Goal: Task Accomplishment & Management: Use online tool/utility

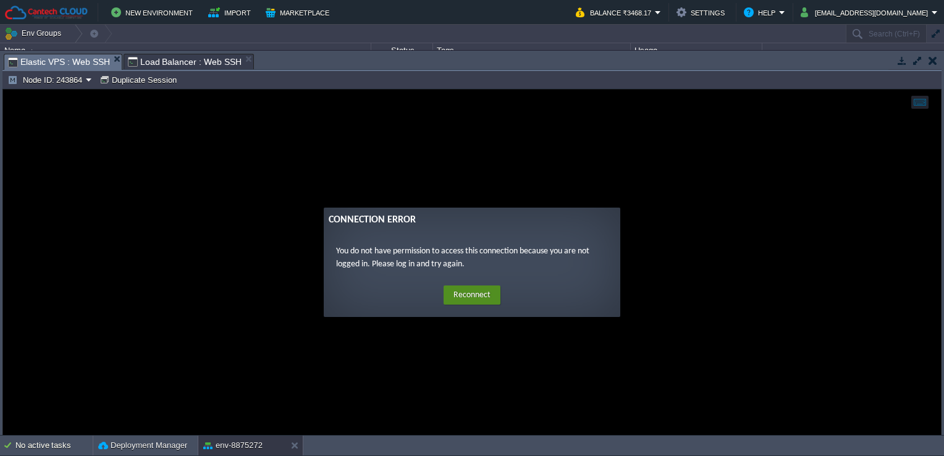
click at [479, 292] on button "Reconnect" at bounding box center [472, 295] width 57 height 20
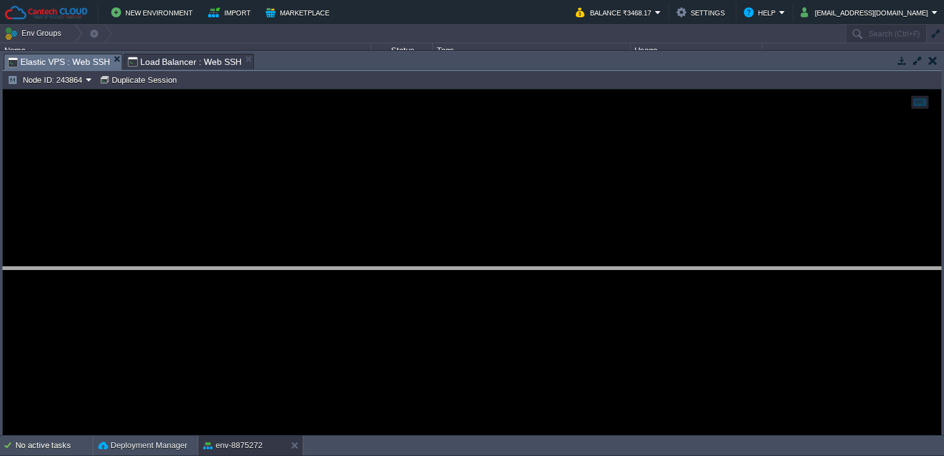
drag, startPoint x: 521, startPoint y: 64, endPoint x: 517, endPoint y: 353, distance: 289.1
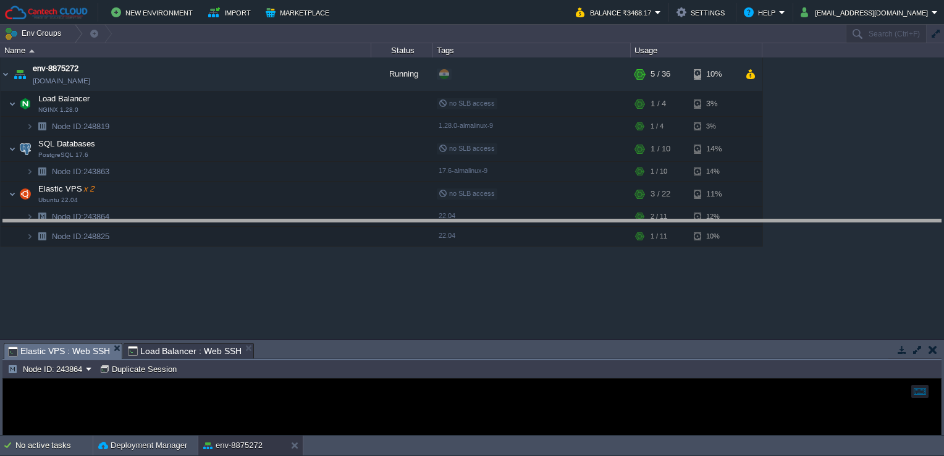
drag, startPoint x: 344, startPoint y: 350, endPoint x: 364, endPoint y: 225, distance: 126.3
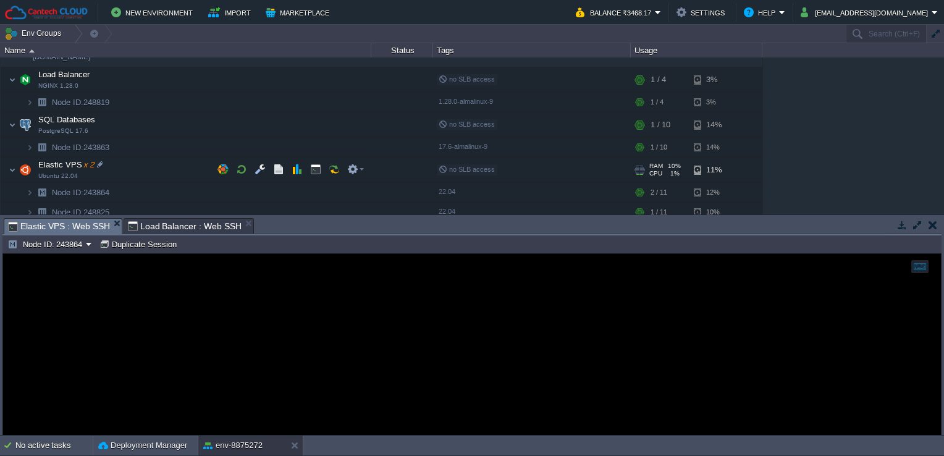
scroll to position [31, 0]
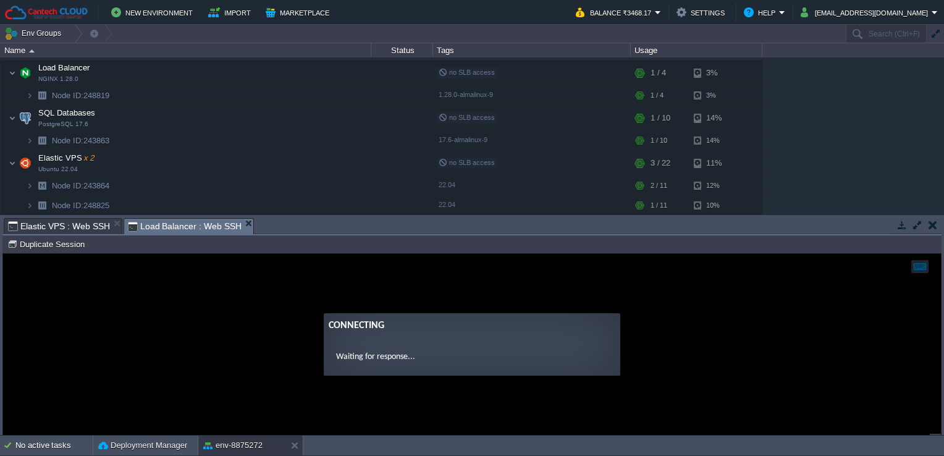
click at [199, 234] on span "Load Balancer : Web SSH" at bounding box center [185, 226] width 114 height 15
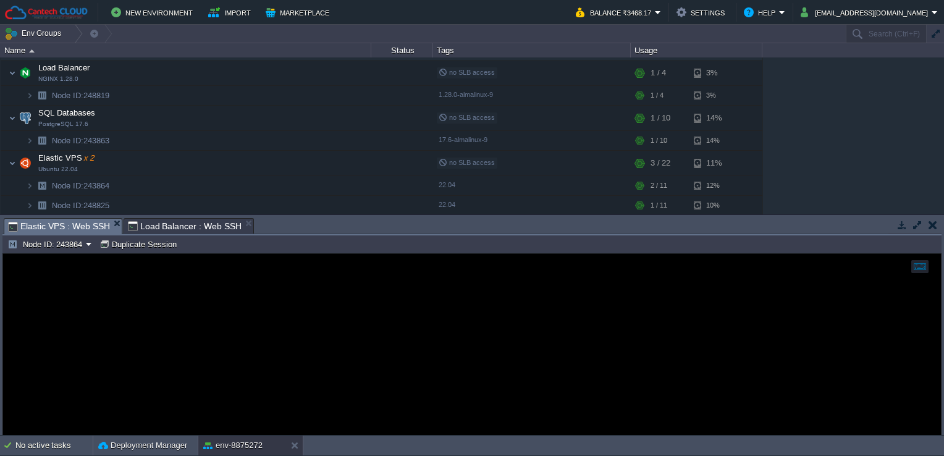
click at [95, 221] on span "Elastic VPS : Web SSH" at bounding box center [59, 226] width 102 height 15
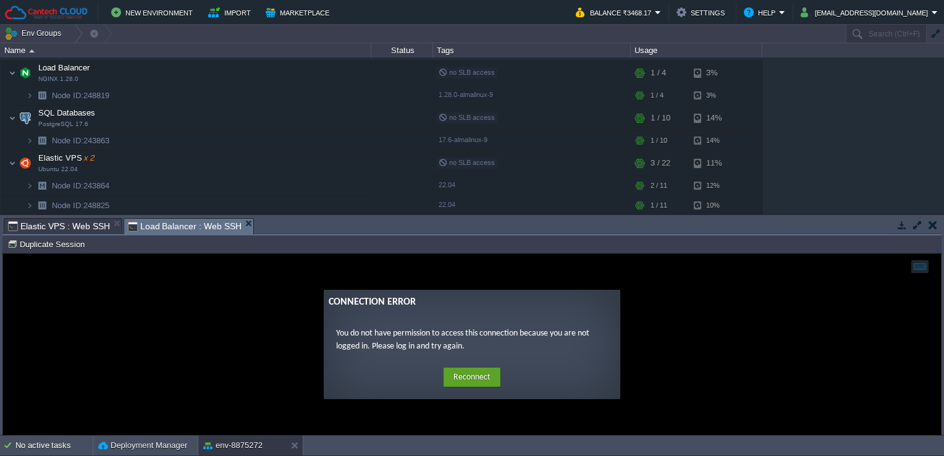
click at [163, 223] on span "Load Balancer : Web SSH" at bounding box center [185, 226] width 114 height 15
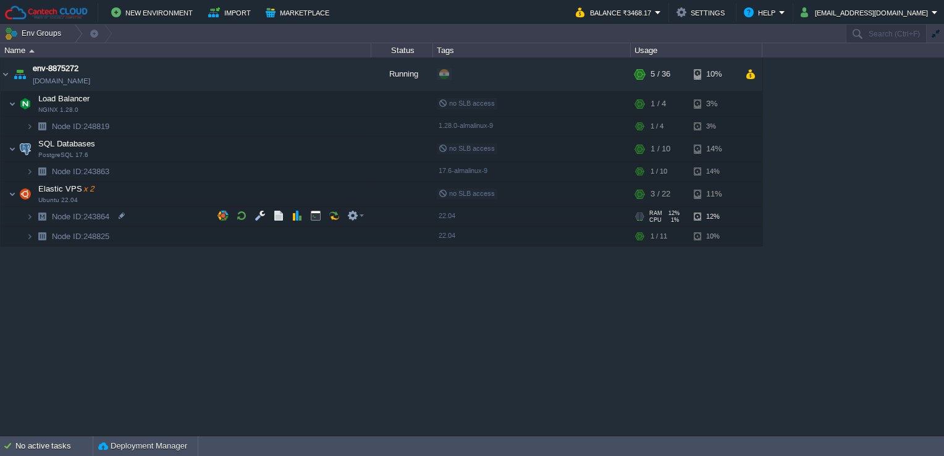
scroll to position [0, 0]
click at [314, 100] on button "button" at bounding box center [315, 103] width 11 height 11
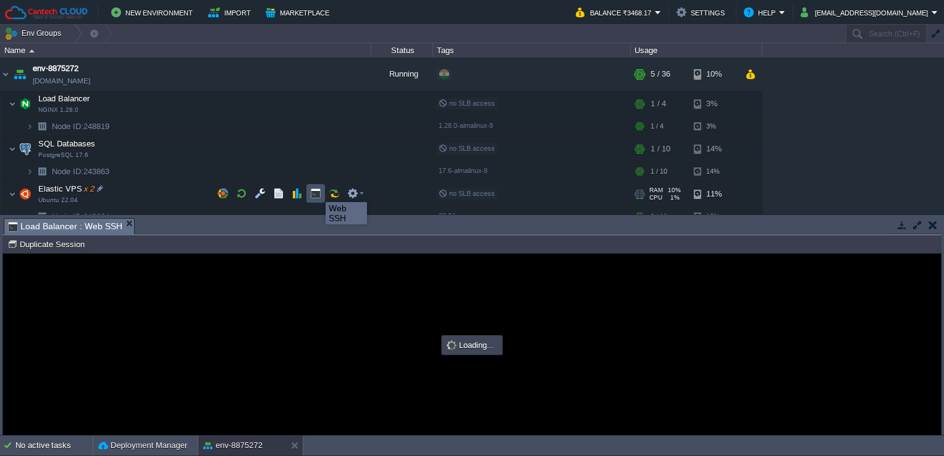
click at [316, 191] on button "button" at bounding box center [315, 193] width 11 height 11
type input "#000000"
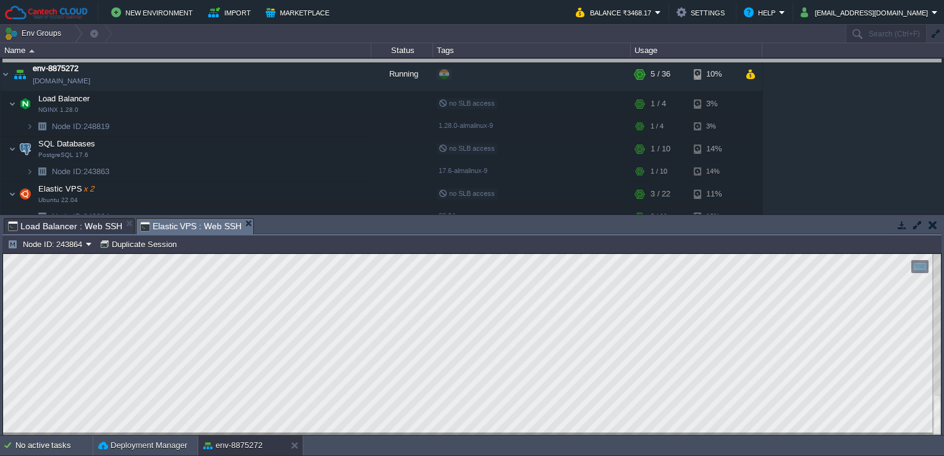
drag, startPoint x: 306, startPoint y: 231, endPoint x: 316, endPoint y: 67, distance: 164.0
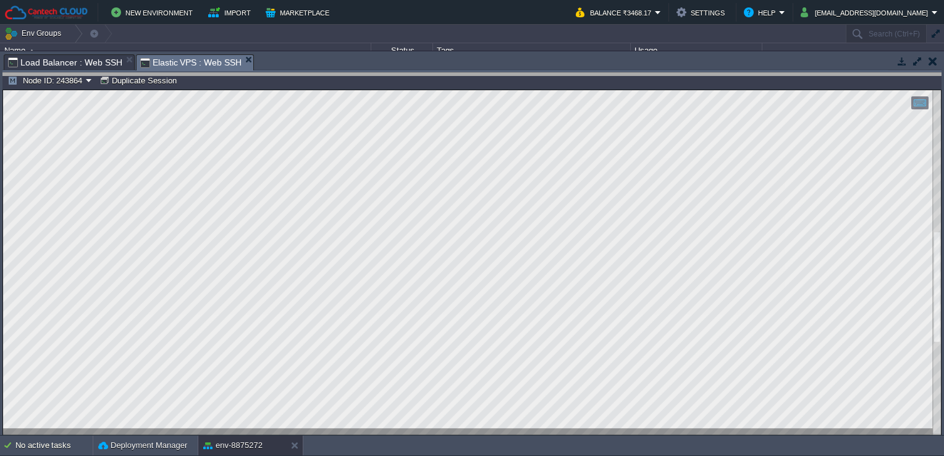
drag, startPoint x: 420, startPoint y: 64, endPoint x: 426, endPoint y: 13, distance: 51.6
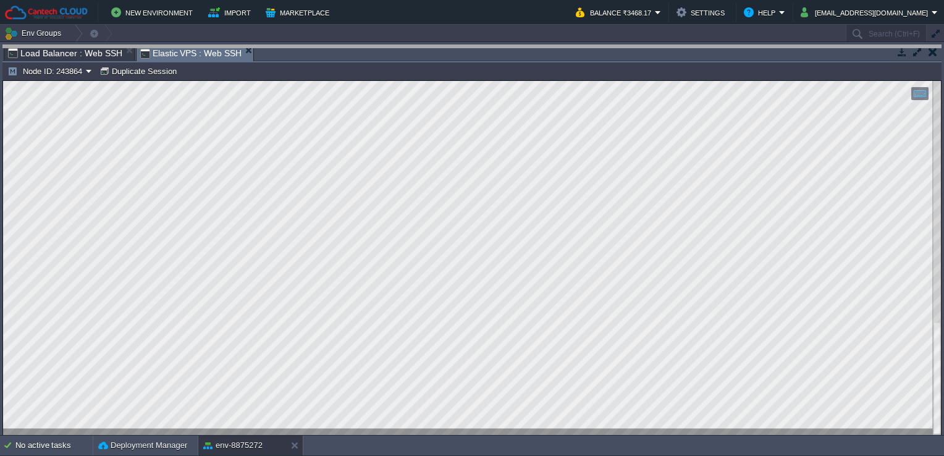
drag, startPoint x: 322, startPoint y: 47, endPoint x: 339, endPoint y: -46, distance: 94.3
click at [339, 0] on html "New Environment Import Marketplace Bonus ₹0.00 Upgrade Account Balance ₹3468.17…" at bounding box center [472, 228] width 944 height 456
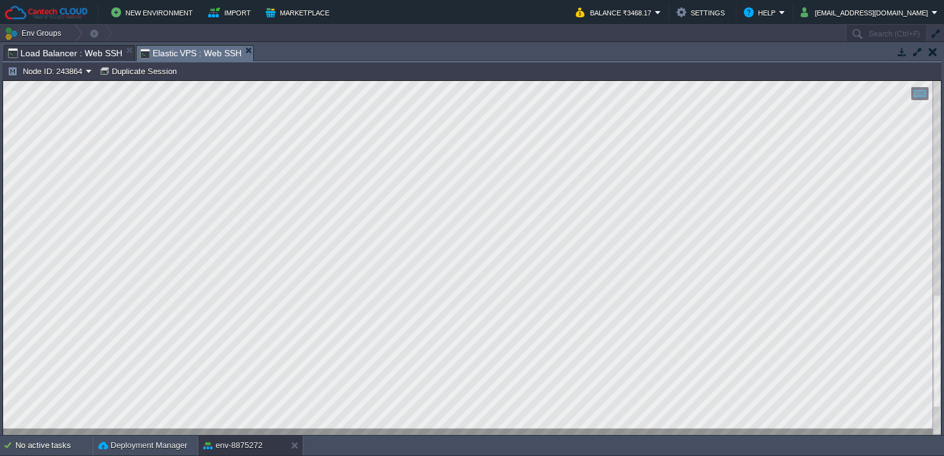
type input "#000000"
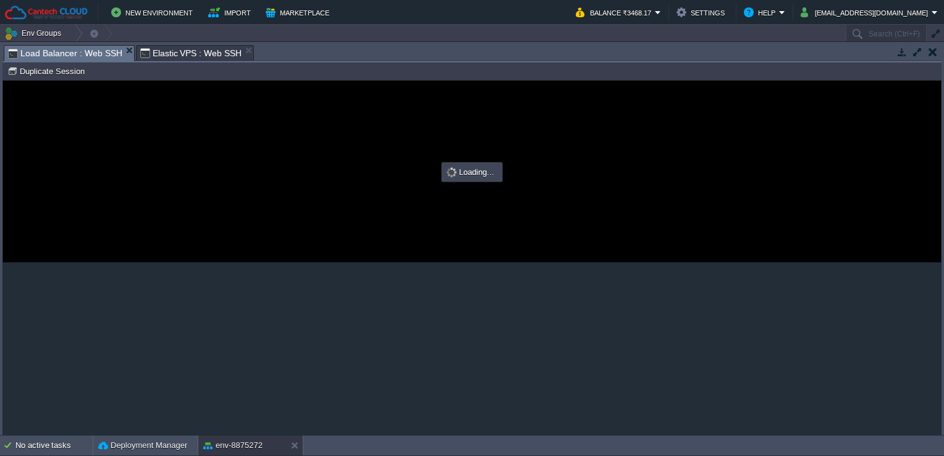
click at [91, 52] on span "Load Balancer : Web SSH" at bounding box center [65, 53] width 114 height 15
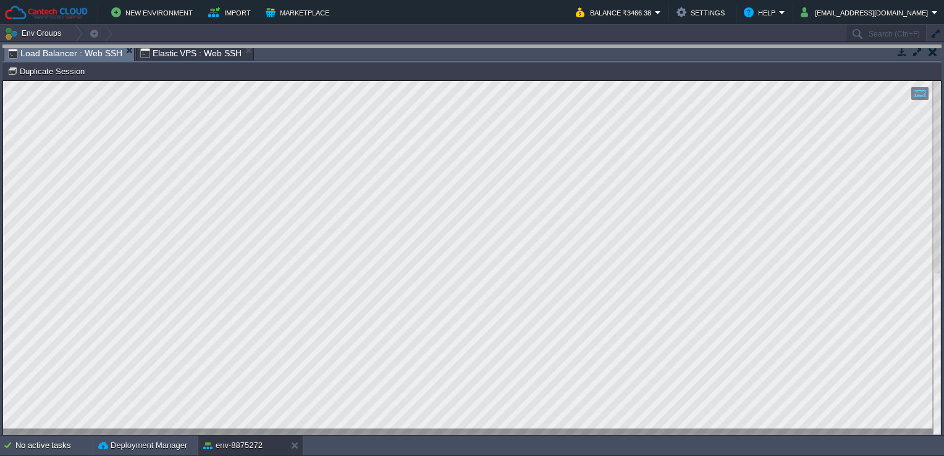
drag, startPoint x: 398, startPoint y: 51, endPoint x: 405, endPoint y: -46, distance: 97.3
click at [405, 0] on html "New Environment Import Marketplace Bonus ₹0.00 Upgrade Account Balance ₹3466.38…" at bounding box center [472, 228] width 944 height 456
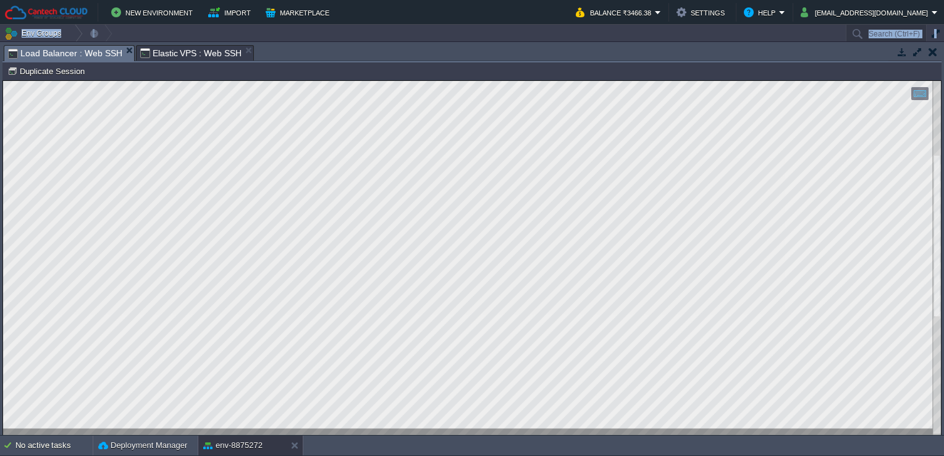
drag, startPoint x: 308, startPoint y: 38, endPoint x: 309, endPoint y: 49, distance: 10.5
click at [309, 49] on div "Env Groups Search (Ctrl+F) auto-gen Name Status Tags Usage env-8875272 [DOMAIN_…" at bounding box center [472, 230] width 944 height 411
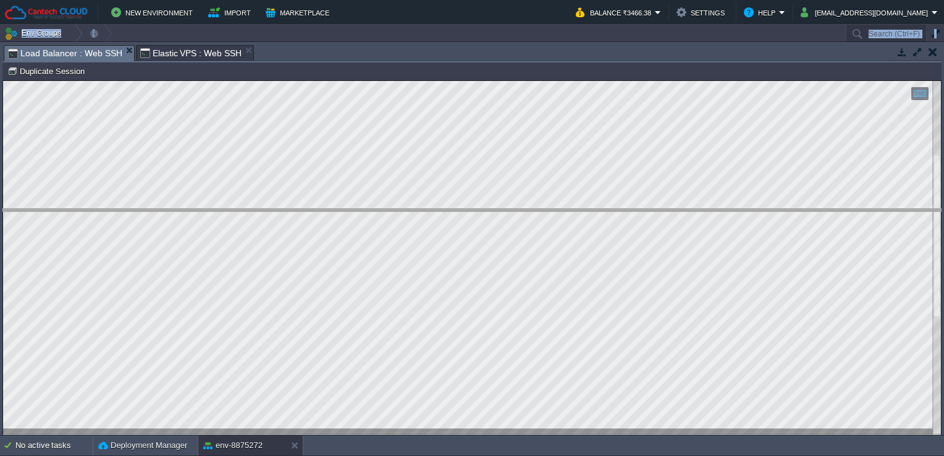
drag, startPoint x: 309, startPoint y: 49, endPoint x: 310, endPoint y: 224, distance: 174.8
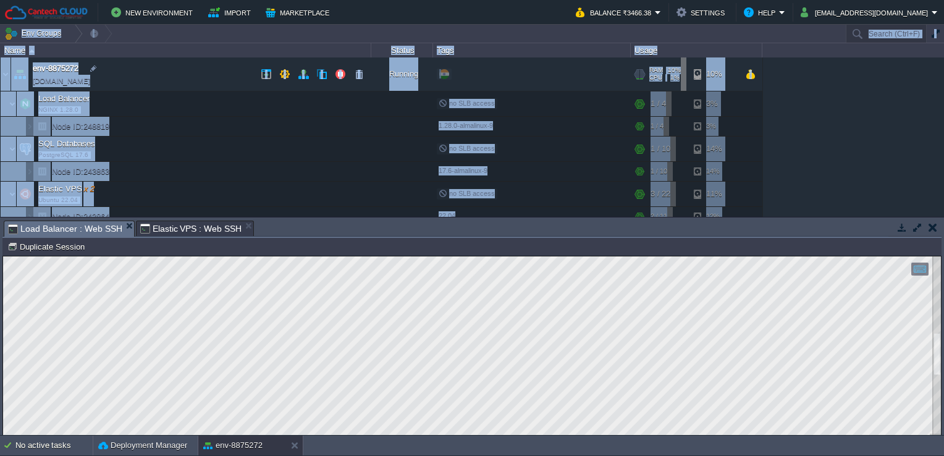
click at [148, 70] on td "env-8875272 [DOMAIN_NAME]" at bounding box center [186, 74] width 371 height 34
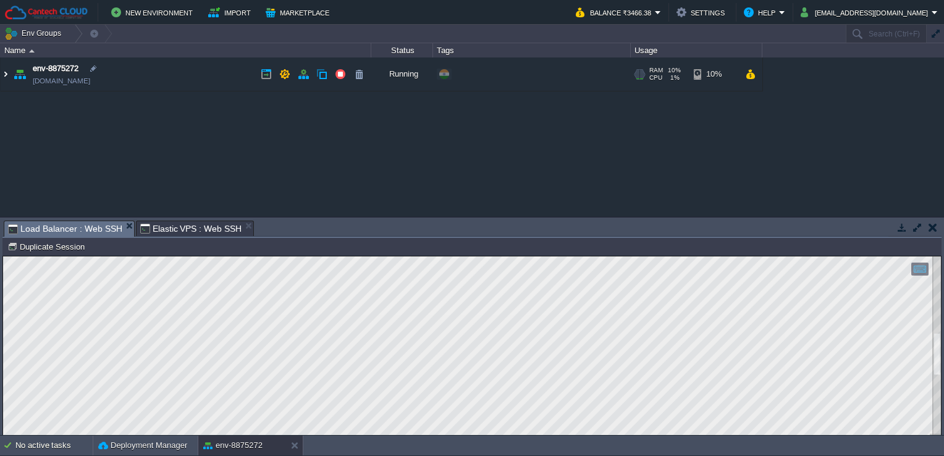
click at [4, 75] on img at bounding box center [6, 73] width 10 height 33
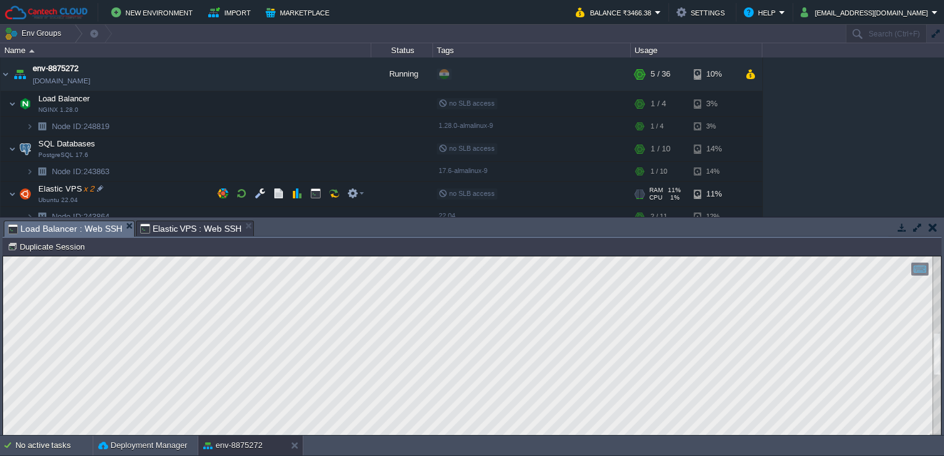
scroll to position [28, 0]
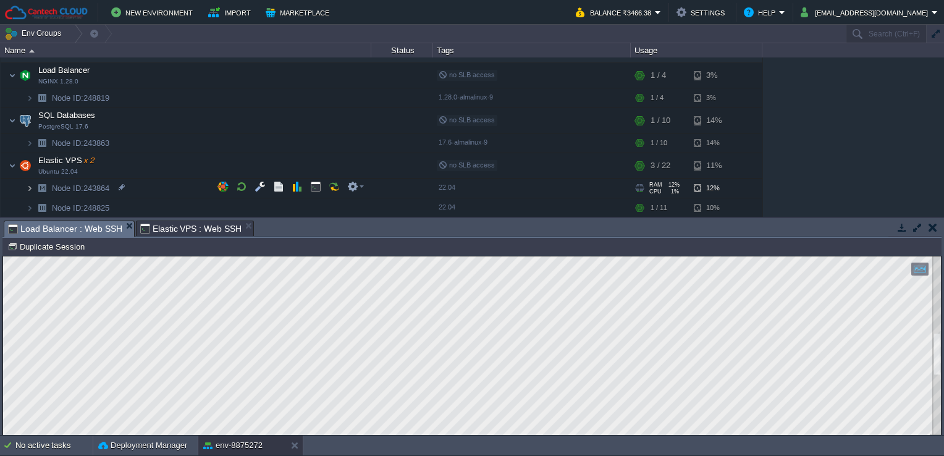
click at [26, 188] on img at bounding box center [29, 188] width 7 height 19
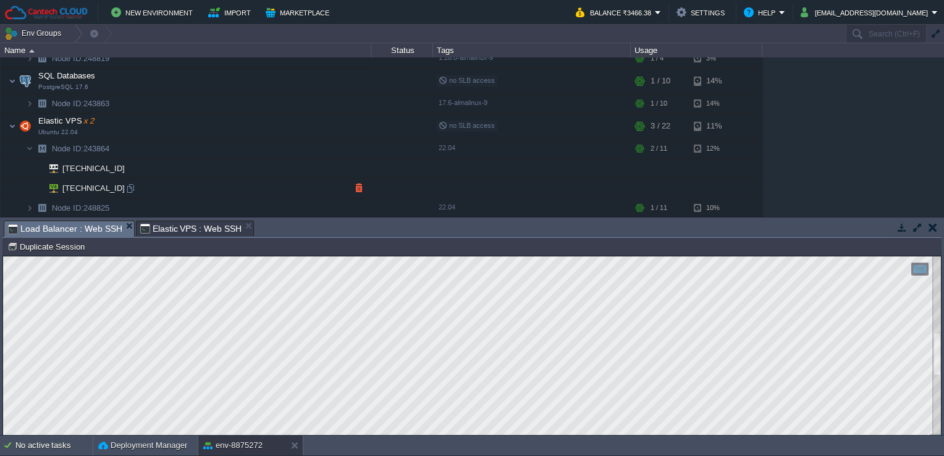
scroll to position [67, 0]
click at [134, 194] on div at bounding box center [130, 188] width 11 height 11
drag, startPoint x: 334, startPoint y: 238, endPoint x: 337, endPoint y: 227, distance: 12.0
click at [337, 227] on div "Tasks Activity Log Archive Git / SVN Load Balancer : Web SSH Elastic VPS : Web …" at bounding box center [472, 325] width 944 height 217
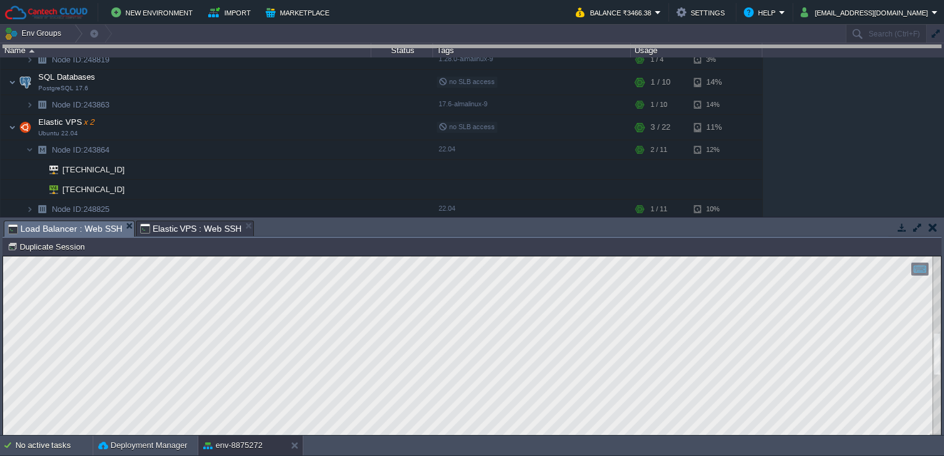
drag, startPoint x: 337, startPoint y: 227, endPoint x: 356, endPoint y: 10, distance: 217.7
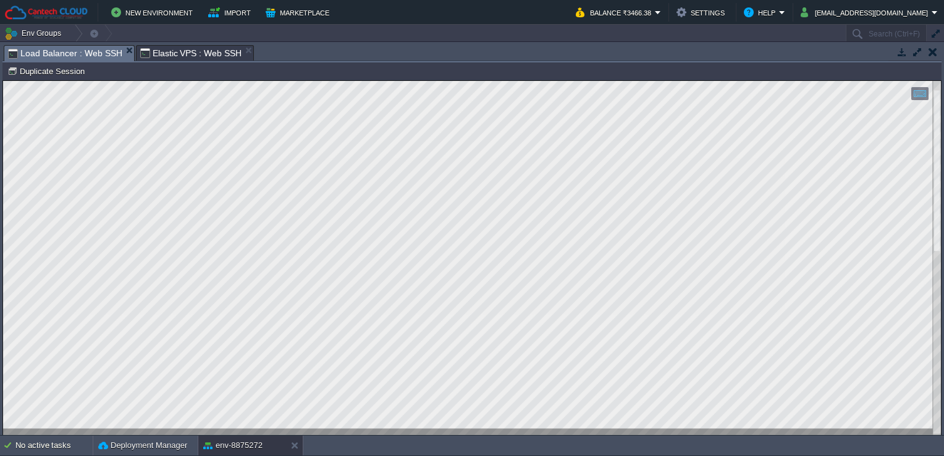
click at [6, 151] on div "Copy: Ctrl + Shift + C Paste: Ctrl + V Settings: Ctrl + Shift + Alt 0" at bounding box center [472, 258] width 938 height 354
click at [784, 0] on html "New Environment Import Marketplace Bonus ₹0.00 Upgrade Account Balance ₹3466.38…" at bounding box center [472, 228] width 944 height 456
click at [201, 81] on html "Copy: Ctrl + Shift + C Paste: Ctrl + V Settings: Ctrl + Shift + Alt 0" at bounding box center [472, 81] width 938 height 0
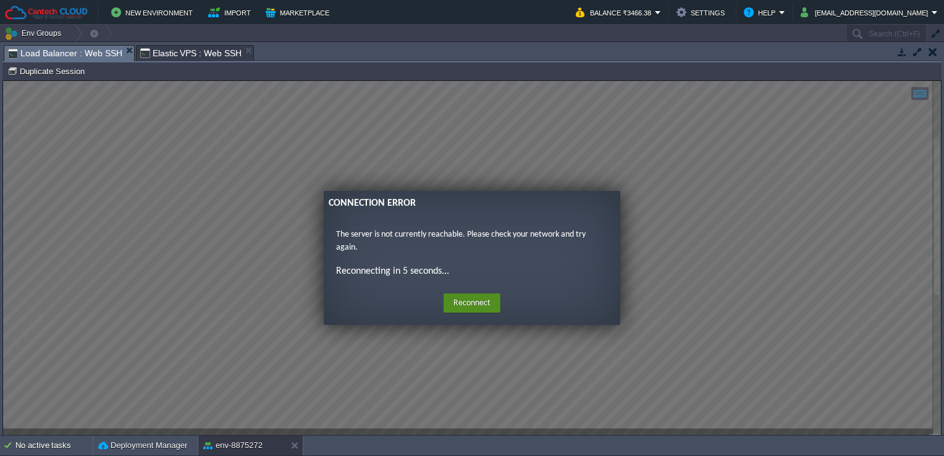
click at [468, 306] on button "Reconnect" at bounding box center [472, 303] width 57 height 20
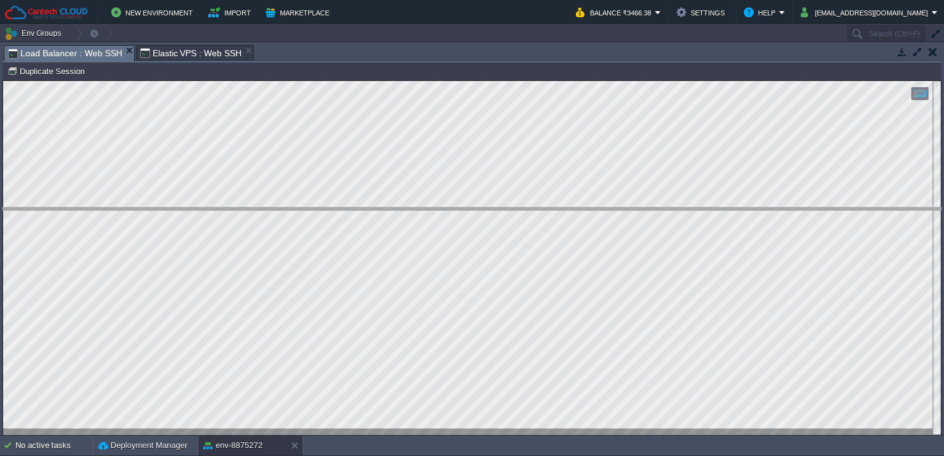
drag, startPoint x: 341, startPoint y: 57, endPoint x: 323, endPoint y: 280, distance: 223.7
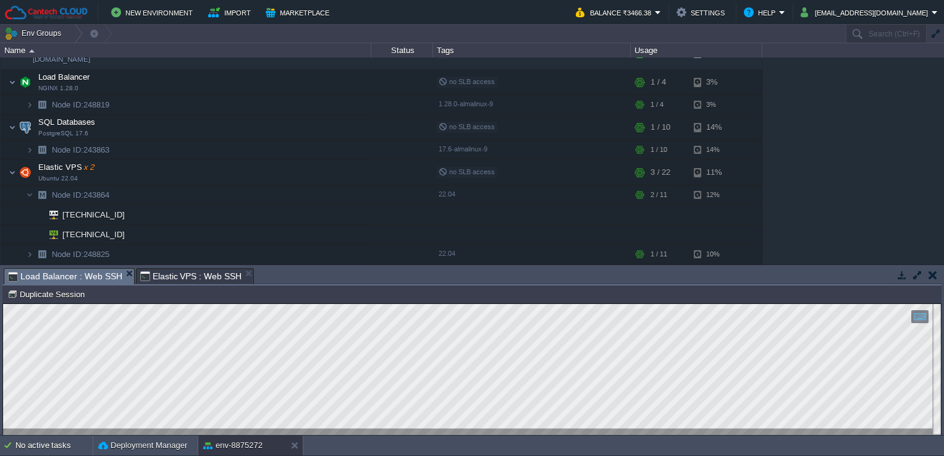
scroll to position [20, 0]
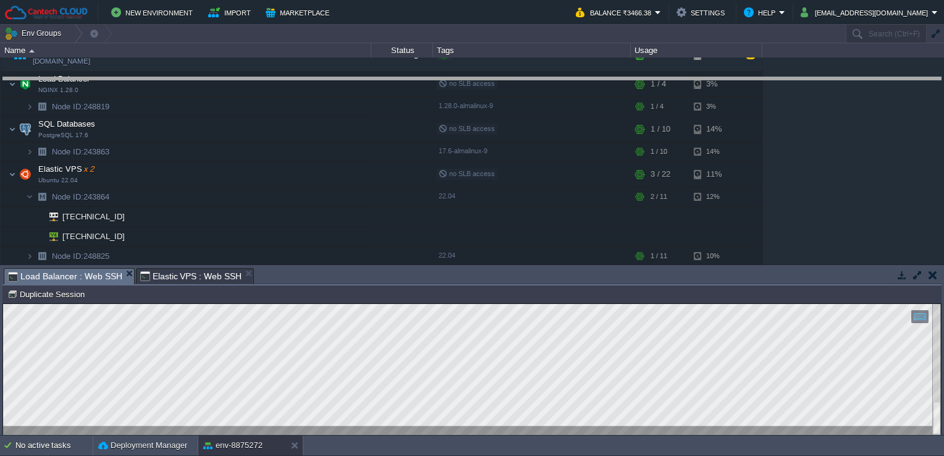
drag, startPoint x: 327, startPoint y: 277, endPoint x: 342, endPoint y: 86, distance: 191.5
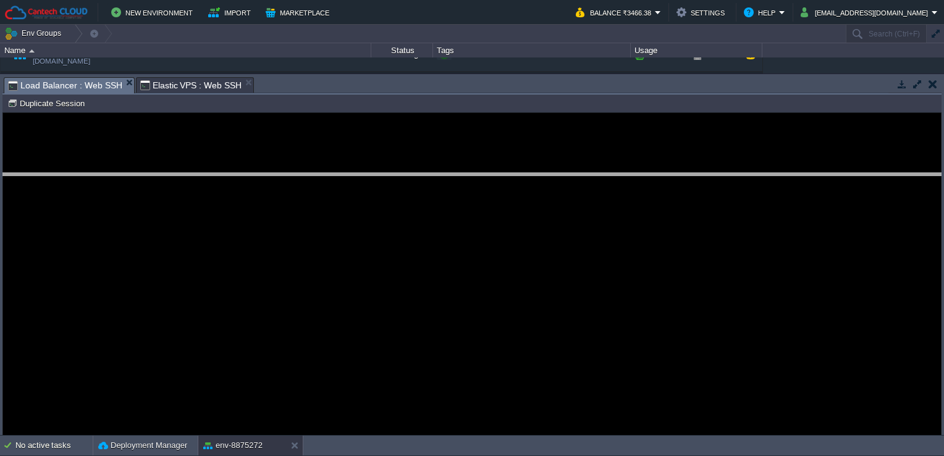
drag, startPoint x: 327, startPoint y: 89, endPoint x: 335, endPoint y: 202, distance: 113.4
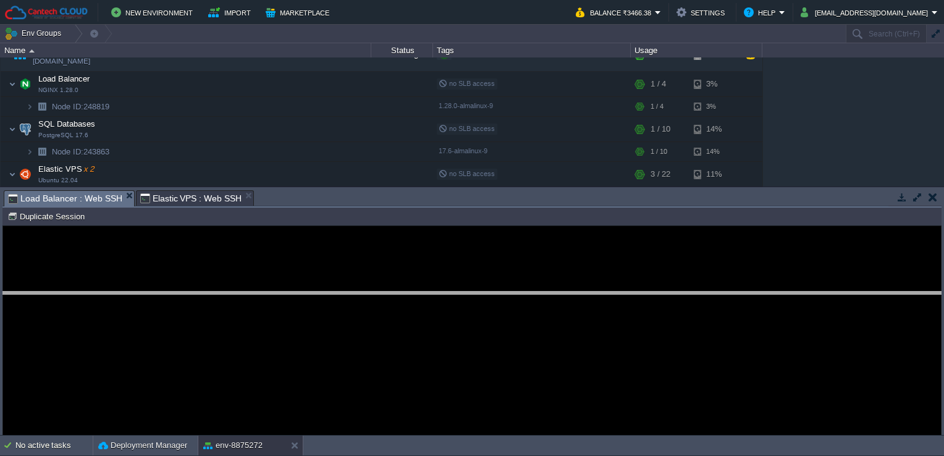
drag, startPoint x: 292, startPoint y: 196, endPoint x: 298, endPoint y: 297, distance: 100.9
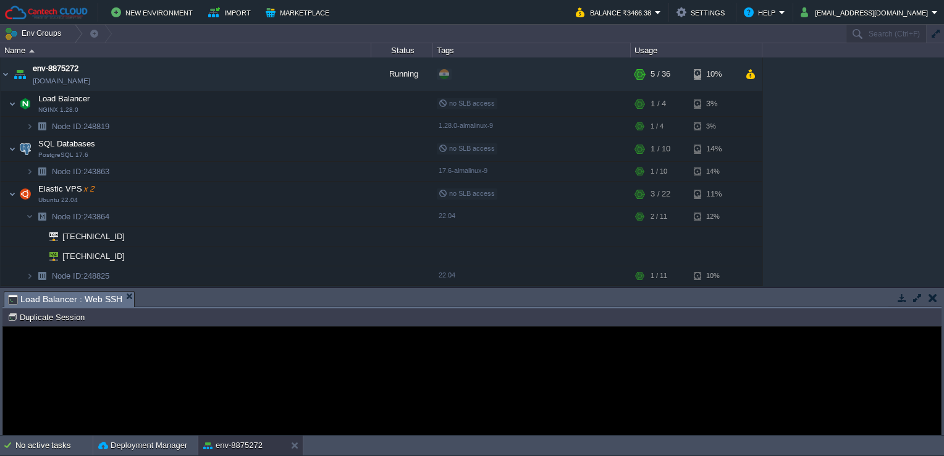
drag, startPoint x: 238, startPoint y: 297, endPoint x: 121, endPoint y: 296, distance: 117.4
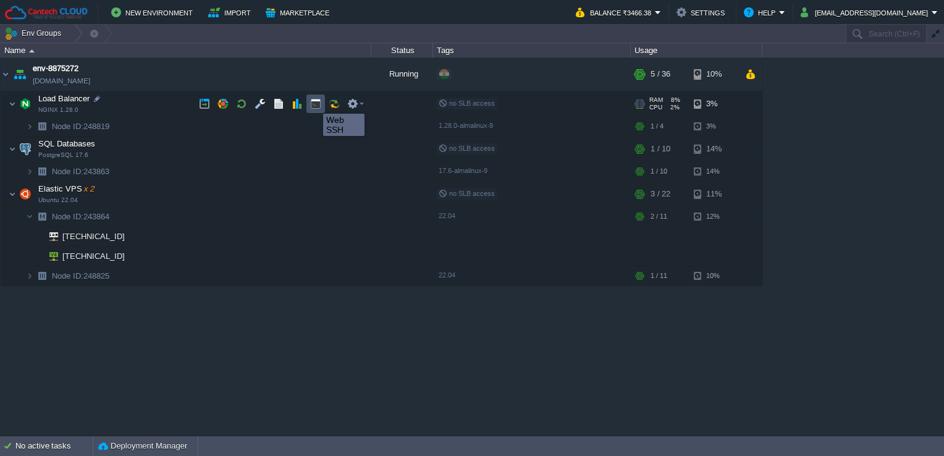
click at [314, 103] on button "button" at bounding box center [315, 103] width 11 height 11
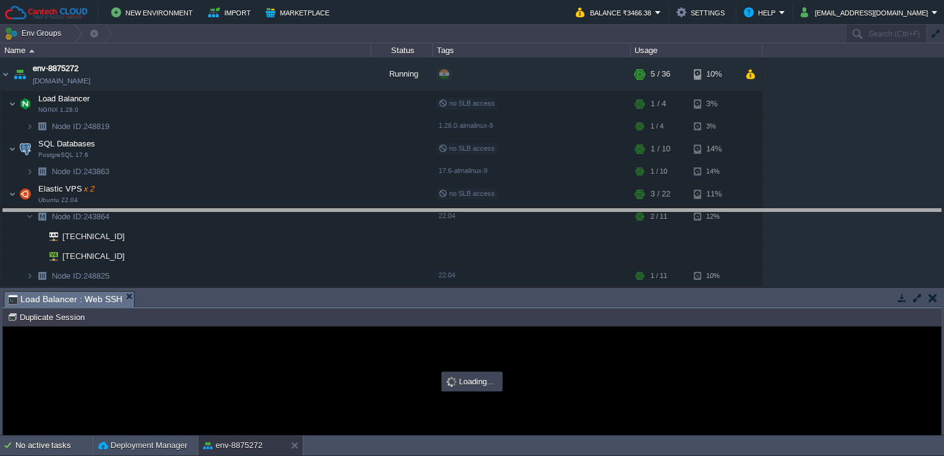
drag, startPoint x: 250, startPoint y: 300, endPoint x: 255, endPoint y: 218, distance: 82.3
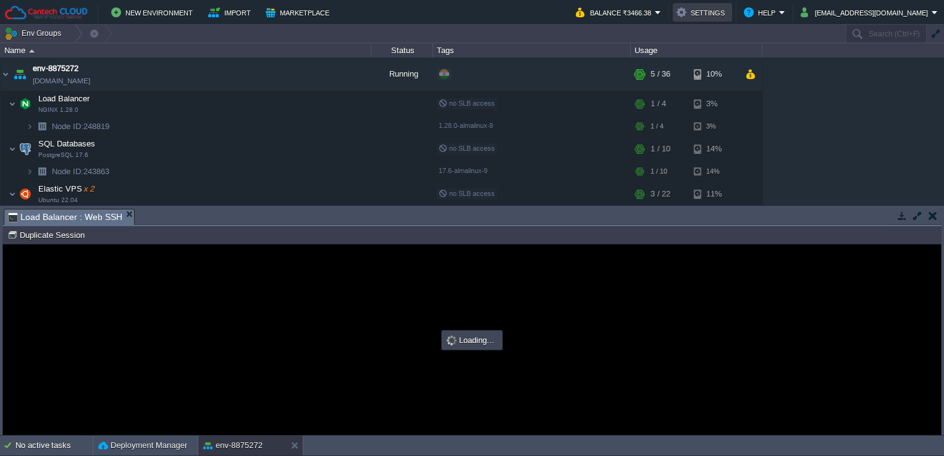
type input "#000000"
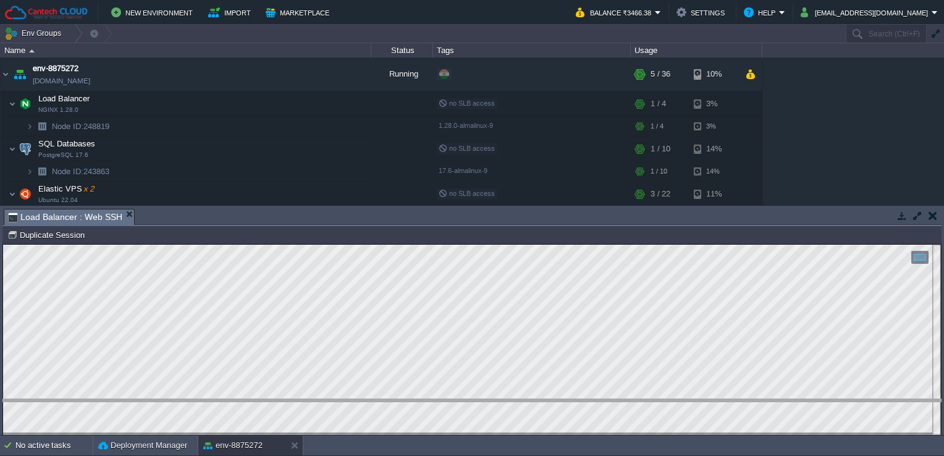
drag, startPoint x: 478, startPoint y: 221, endPoint x: 506, endPoint y: 411, distance: 192.3
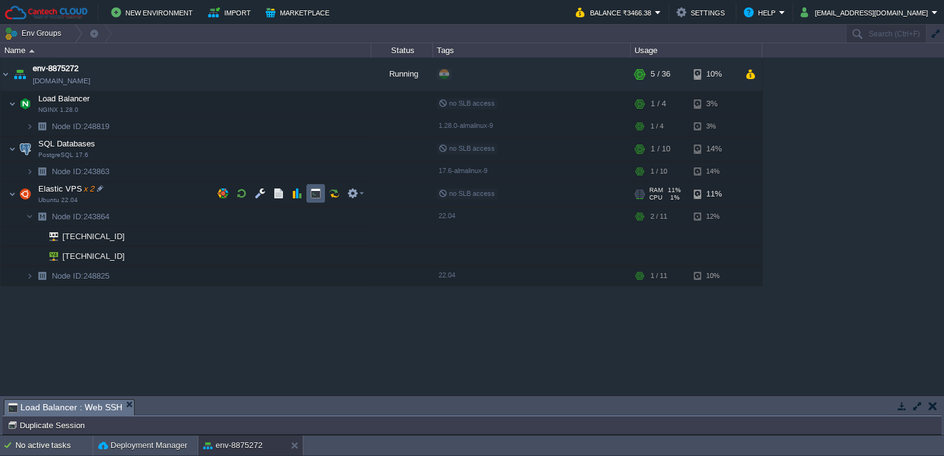
click at [317, 185] on td at bounding box center [315, 193] width 19 height 19
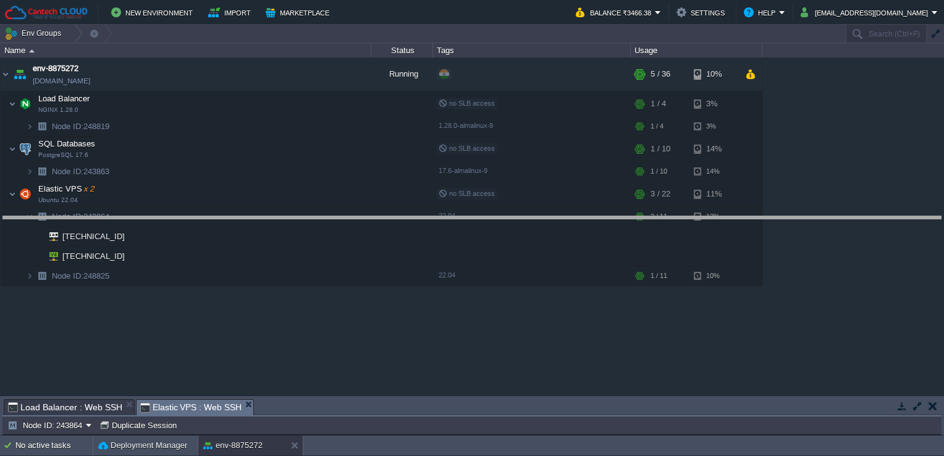
drag, startPoint x: 269, startPoint y: 408, endPoint x: 271, endPoint y: 206, distance: 202.6
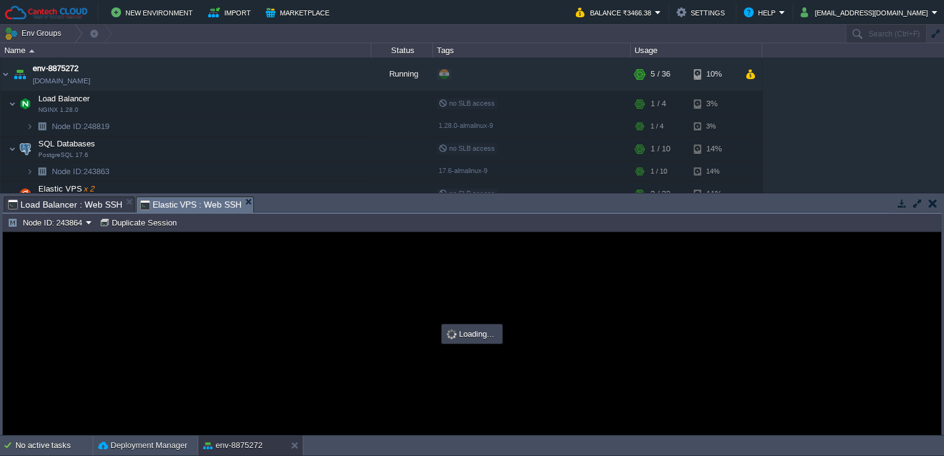
type input "#000000"
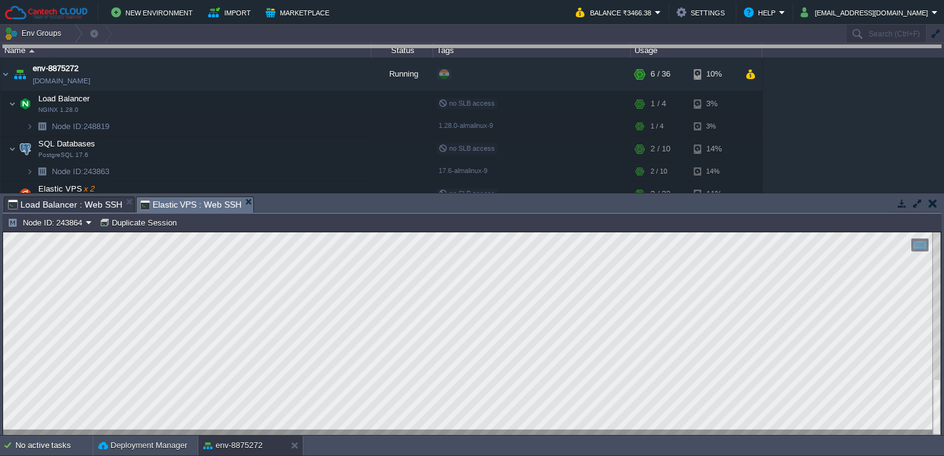
drag, startPoint x: 381, startPoint y: 209, endPoint x: 408, endPoint y: -11, distance: 220.9
click at [408, 0] on html "New Environment Import Marketplace Bonus ₹0.00 Upgrade Account Balance ₹3466.38…" at bounding box center [472, 228] width 944 height 456
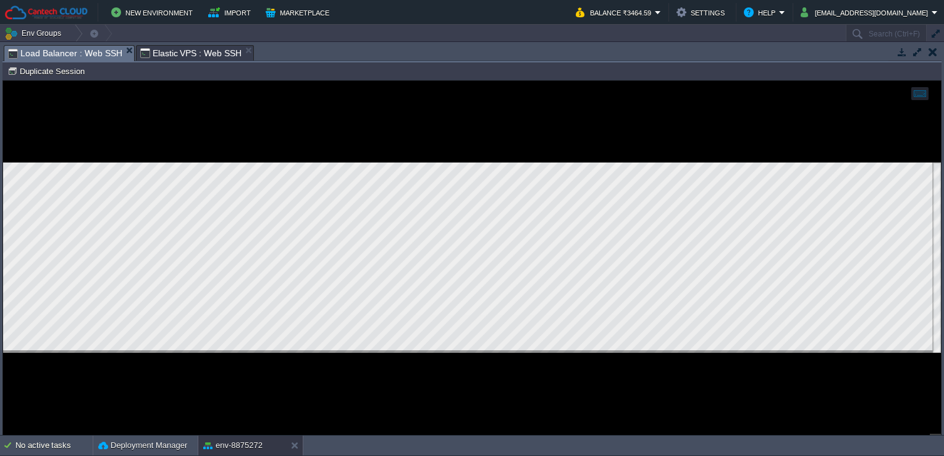
click at [103, 55] on span "Load Balancer : Web SSH" at bounding box center [65, 53] width 114 height 15
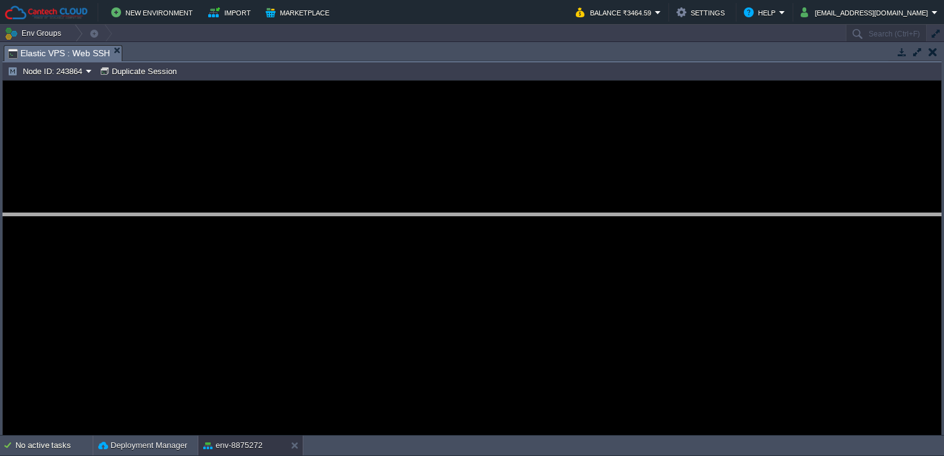
drag, startPoint x: 188, startPoint y: 56, endPoint x: 215, endPoint y: 235, distance: 181.8
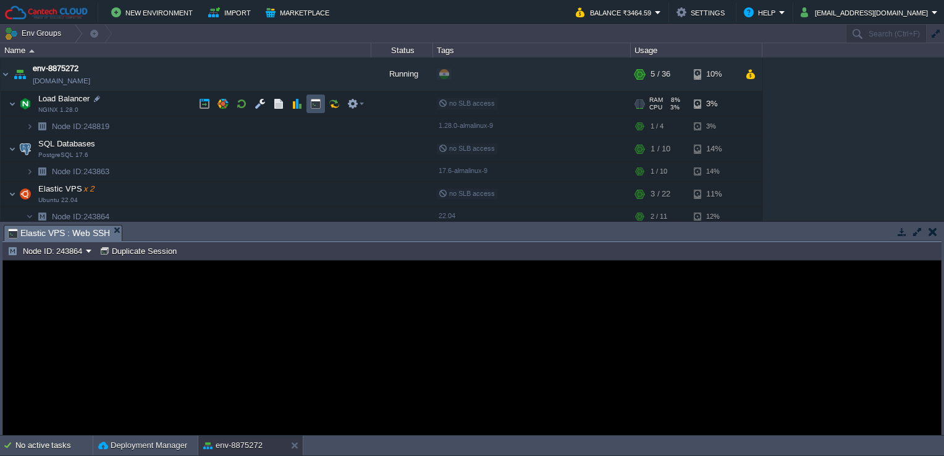
click at [310, 103] on button "button" at bounding box center [315, 103] width 11 height 11
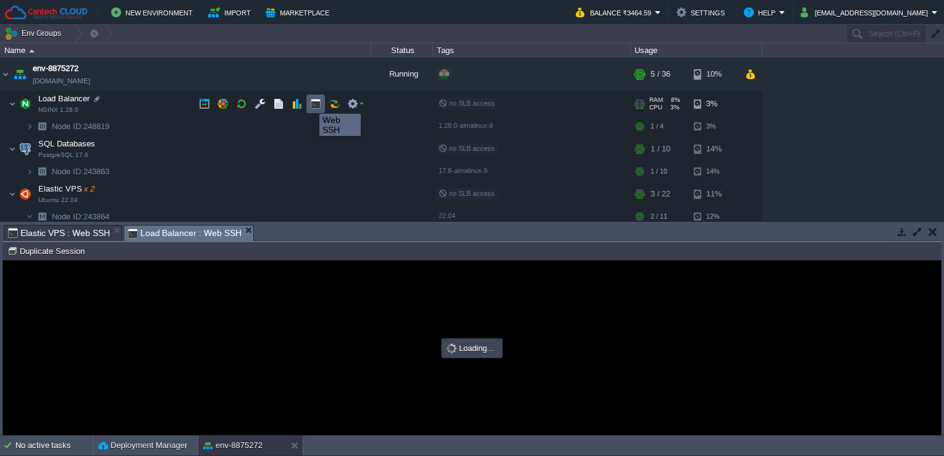
type input "#000000"
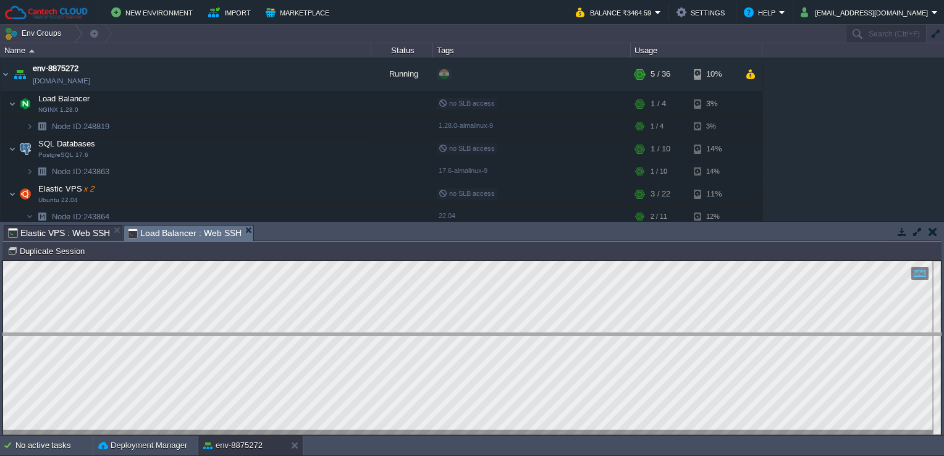
drag, startPoint x: 344, startPoint y: 231, endPoint x: 351, endPoint y: 358, distance: 127.4
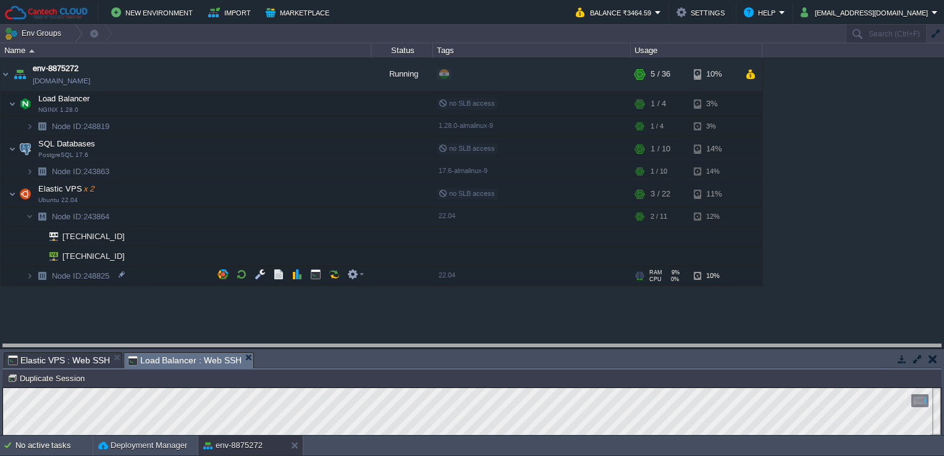
drag, startPoint x: 333, startPoint y: 363, endPoint x: 342, endPoint y: 278, distance: 85.1
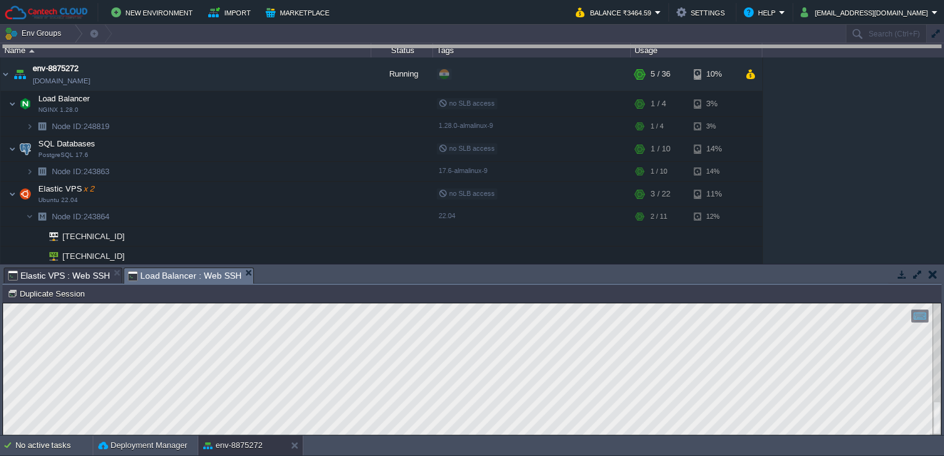
drag, startPoint x: 335, startPoint y: 277, endPoint x: 360, endPoint y: -46, distance: 323.4
click at [360, 0] on html "New Environment Import Marketplace Bonus ₹0.00 Upgrade Account Balance ₹3464.59…" at bounding box center [472, 228] width 944 height 456
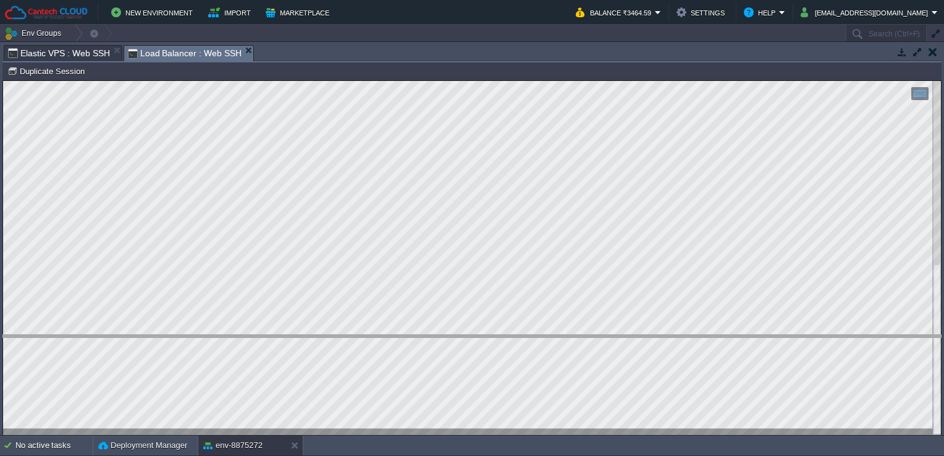
drag, startPoint x: 439, startPoint y: 50, endPoint x: 403, endPoint y: 340, distance: 292.5
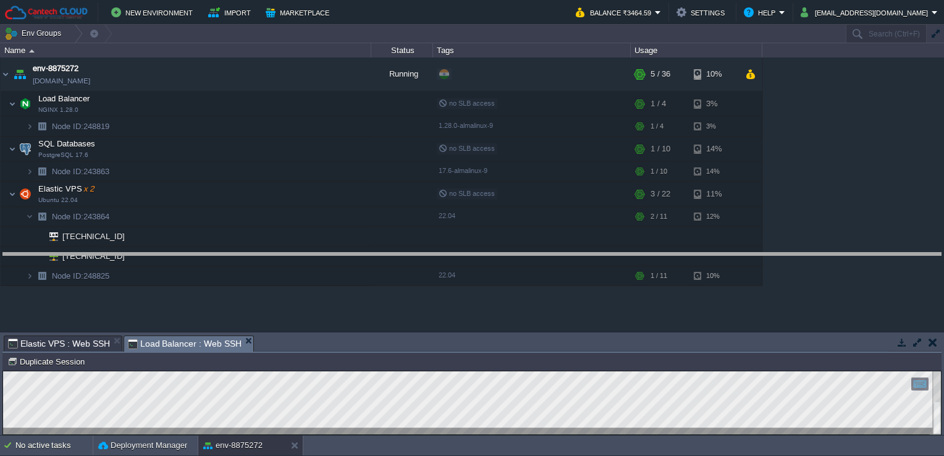
drag, startPoint x: 403, startPoint y: 340, endPoint x: 410, endPoint y: 258, distance: 83.1
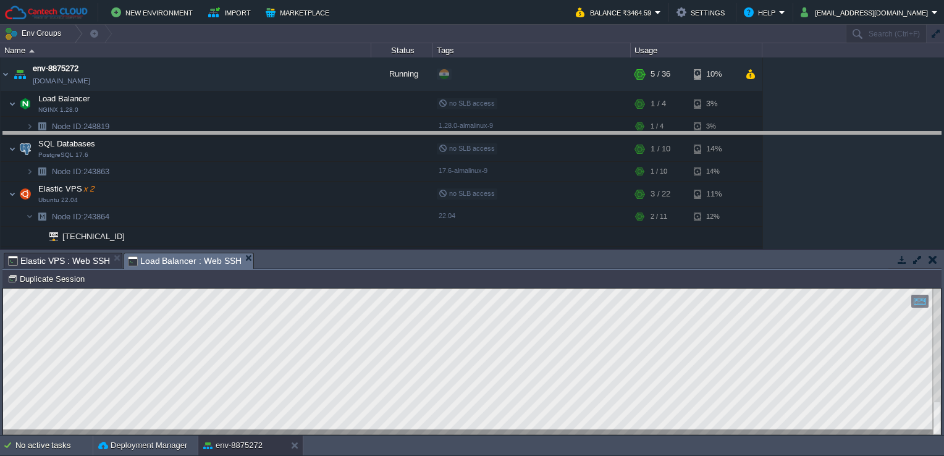
drag, startPoint x: 449, startPoint y: 266, endPoint x: 455, endPoint y: 138, distance: 127.4
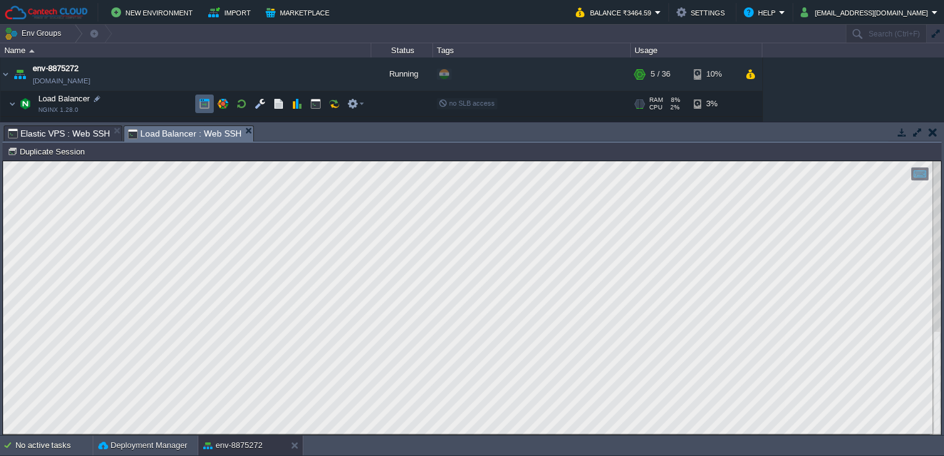
click at [212, 109] on td at bounding box center [204, 104] width 19 height 19
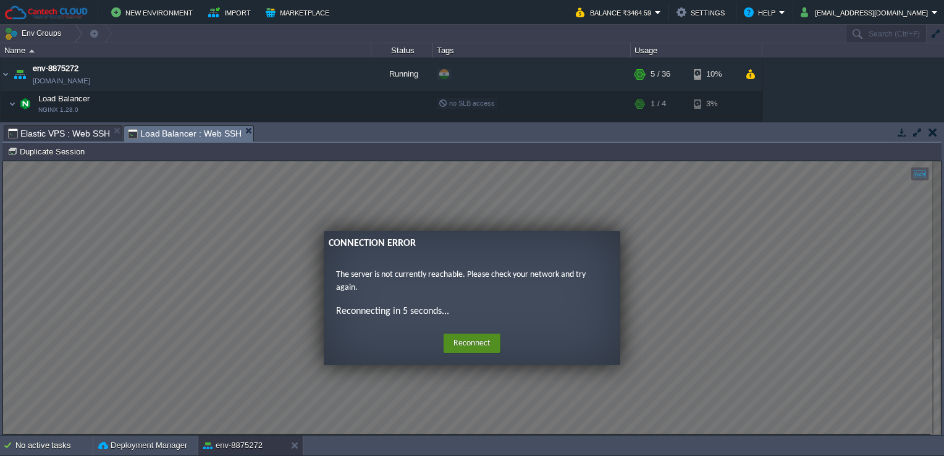
click at [459, 341] on button "Reconnect" at bounding box center [472, 344] width 57 height 20
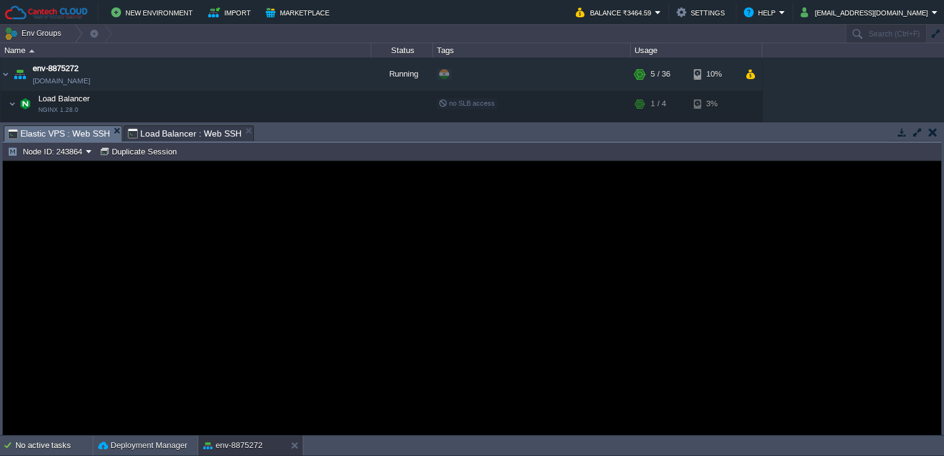
click at [79, 137] on span "Elastic VPS : Web SSH" at bounding box center [59, 133] width 102 height 15
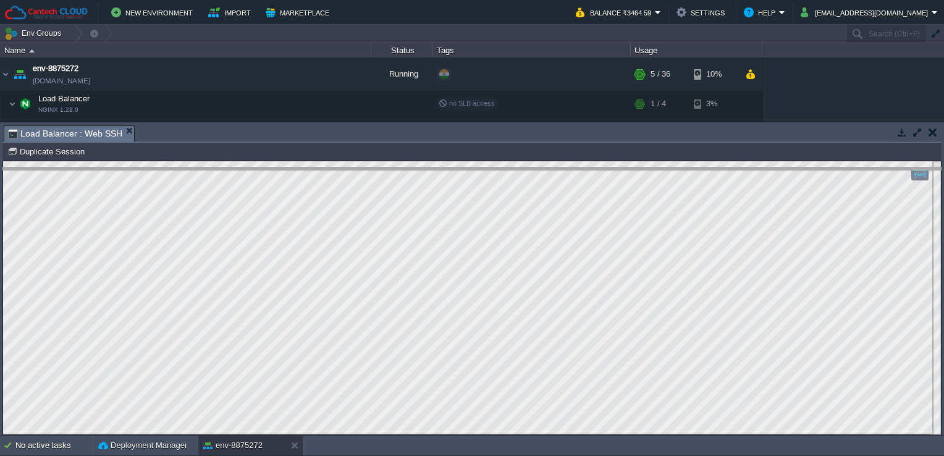
drag, startPoint x: 188, startPoint y: 127, endPoint x: 197, endPoint y: 285, distance: 157.8
click at [197, 285] on body "New Environment Import Marketplace Bonus ₹0.00 Upgrade Account Balance ₹3464.59…" at bounding box center [472, 228] width 944 height 456
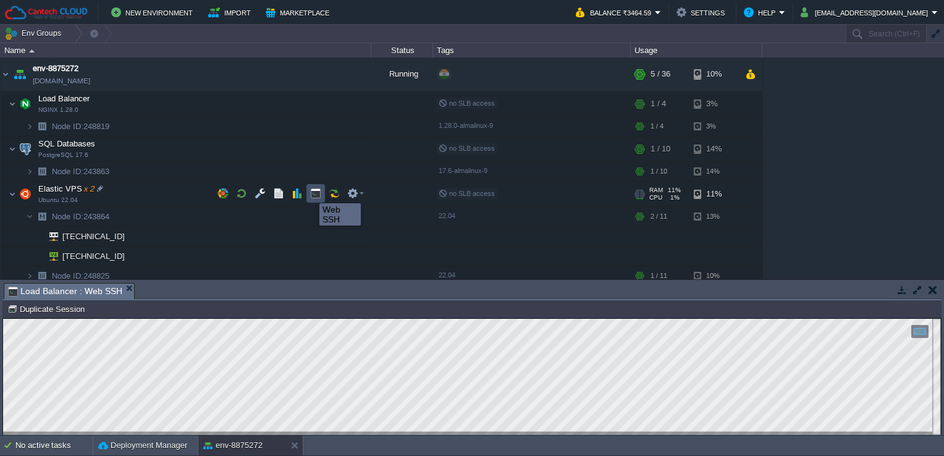
click at [310, 192] on button "button" at bounding box center [315, 193] width 11 height 11
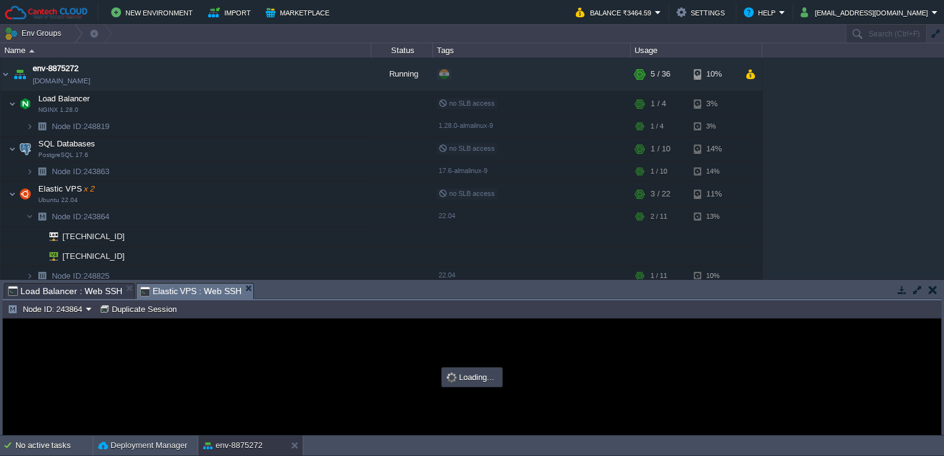
type input "#000000"
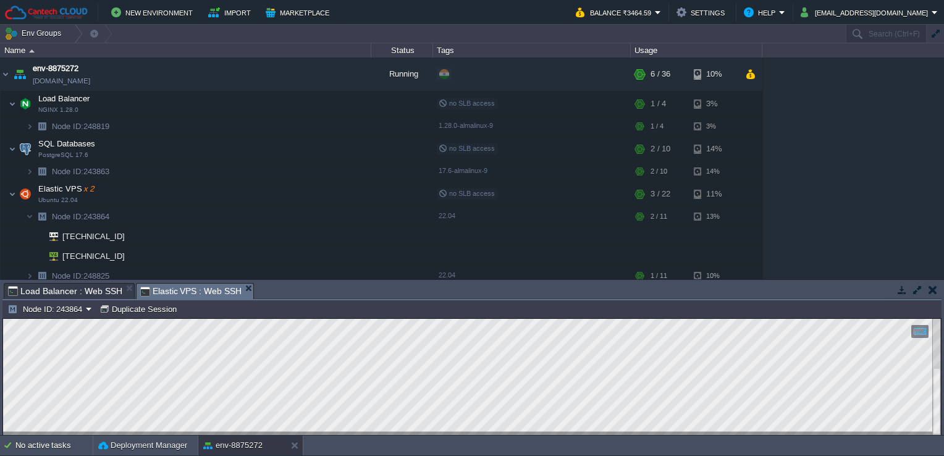
click at [3, 319] on html "Copy: Ctrl + Shift + C Paste: Ctrl + V Settings: Ctrl + Shift + Alt 0" at bounding box center [472, 319] width 938 height 0
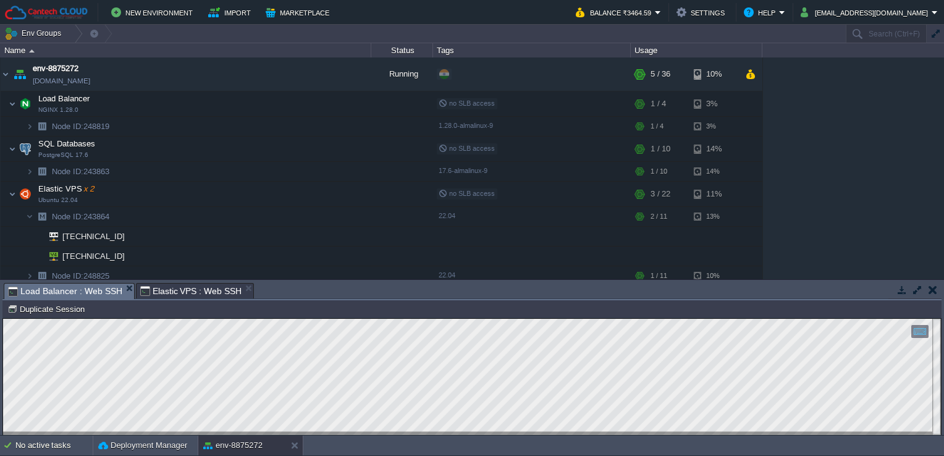
click at [79, 285] on span "Load Balancer : Web SSH" at bounding box center [65, 291] width 114 height 15
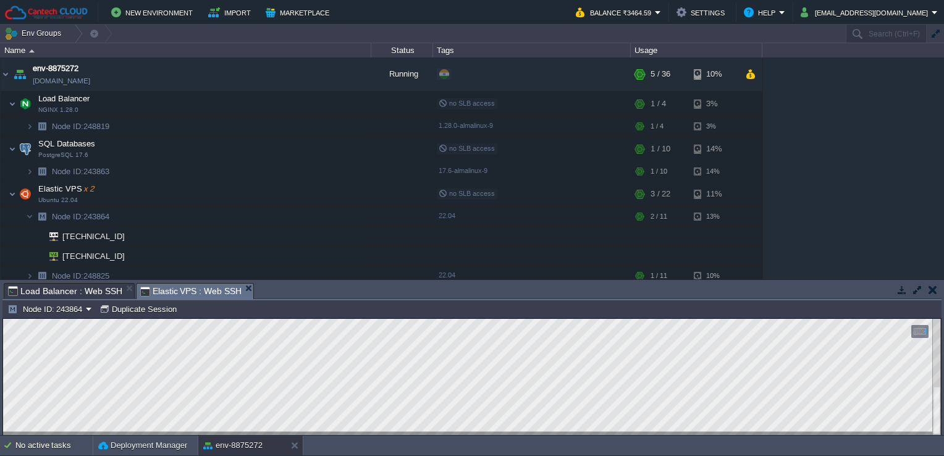
click at [169, 289] on span "Elastic VPS : Web SSH" at bounding box center [191, 291] width 102 height 15
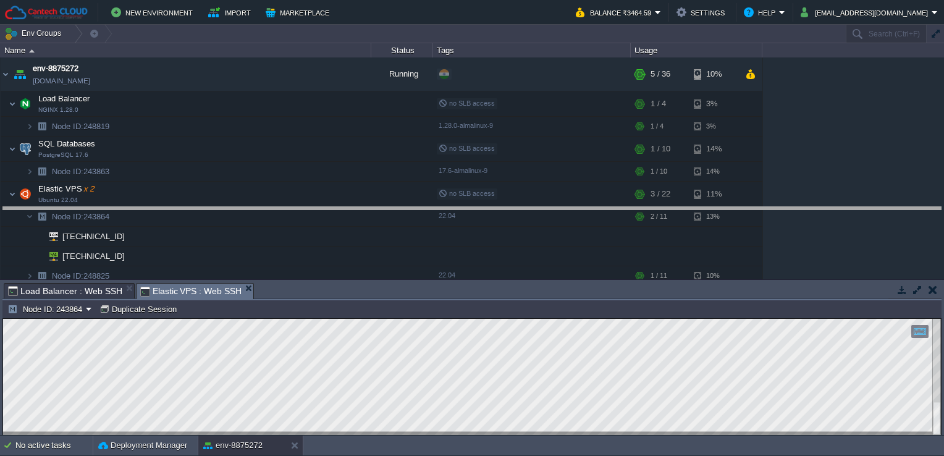
drag, startPoint x: 304, startPoint y: 292, endPoint x: 345, endPoint y: -2, distance: 297.5
click at [345, 0] on html "New Environment Import Marketplace Bonus ₹0.00 Upgrade Account Balance ₹3464.59…" at bounding box center [472, 228] width 944 height 456
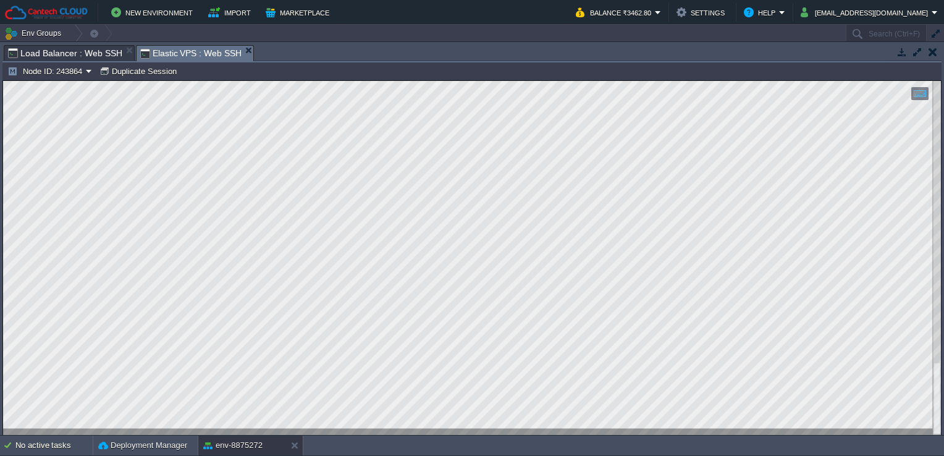
click at [3, 91] on div "Copy: Ctrl + Shift + C Paste: Ctrl + V Settings: Ctrl + Shift + Alt 0" at bounding box center [472, 258] width 938 height 354
click at [32, 196] on div "Copy: Ctrl + Shift + C Paste: Ctrl + V Settings: Ctrl + Shift + Alt 0" at bounding box center [472, 258] width 938 height 354
